Goal: Task Accomplishment & Management: Use online tool/utility

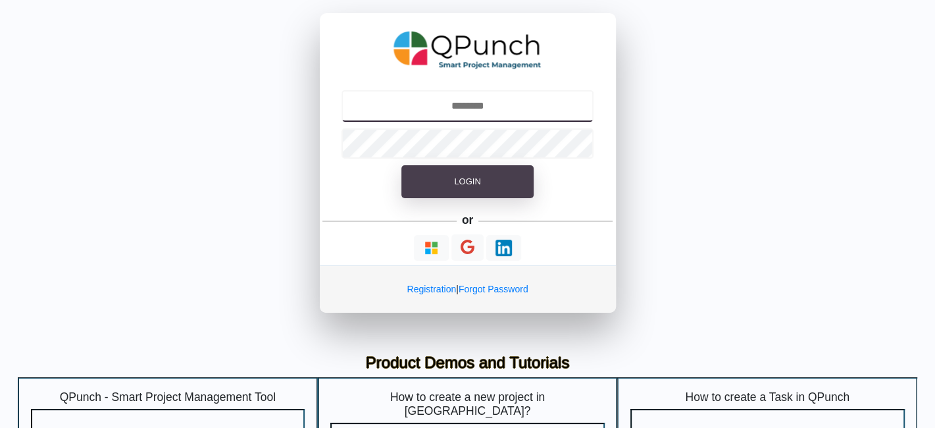
type input "**********"
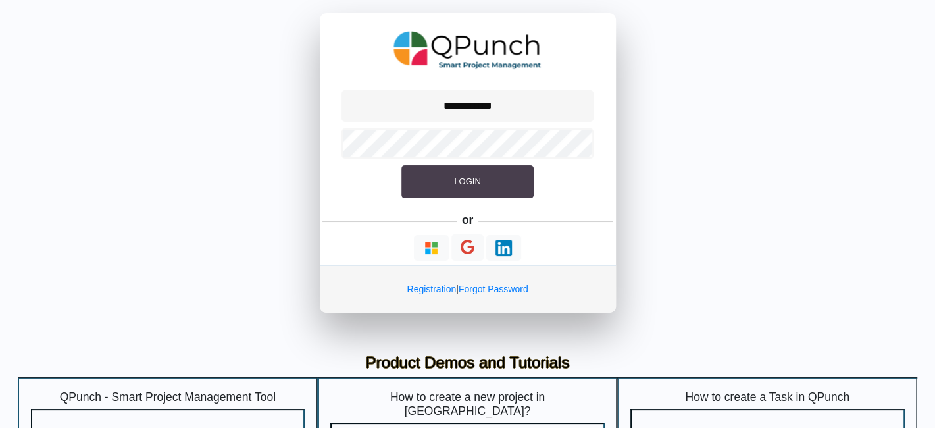
click at [485, 188] on button "Login" at bounding box center [467, 181] width 132 height 33
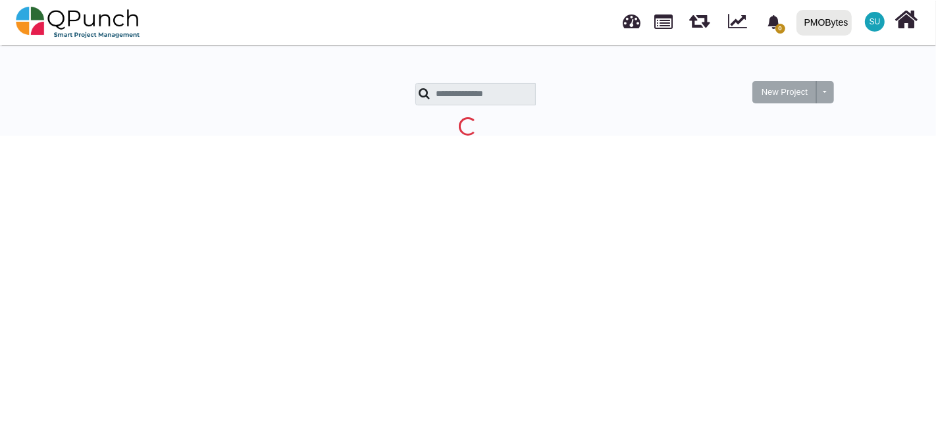
click at [825, 25] on div "PMOBytes" at bounding box center [826, 22] width 44 height 23
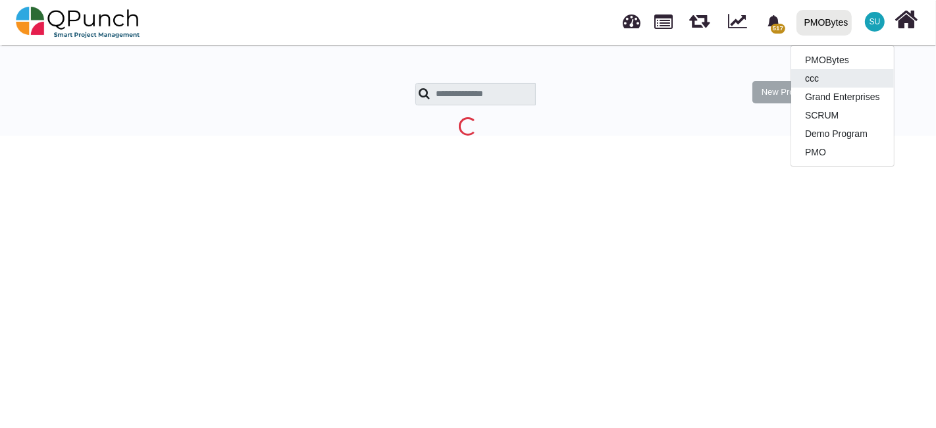
click at [820, 75] on link "ccc" at bounding box center [842, 78] width 103 height 18
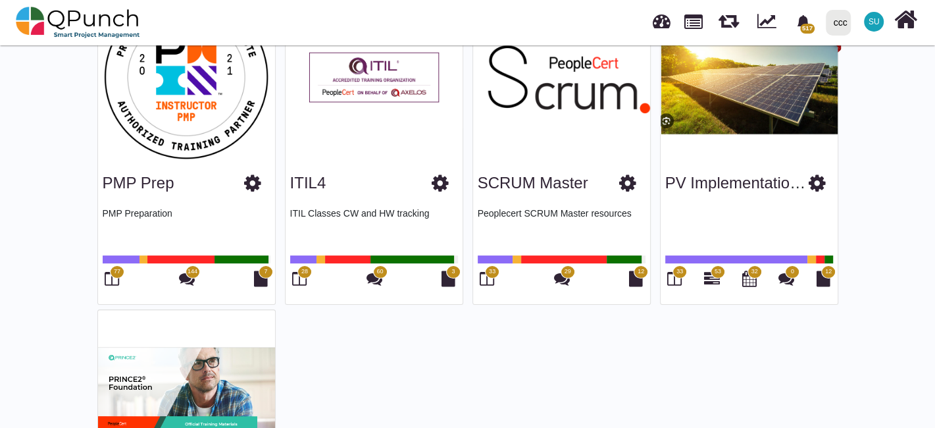
scroll to position [150, 0]
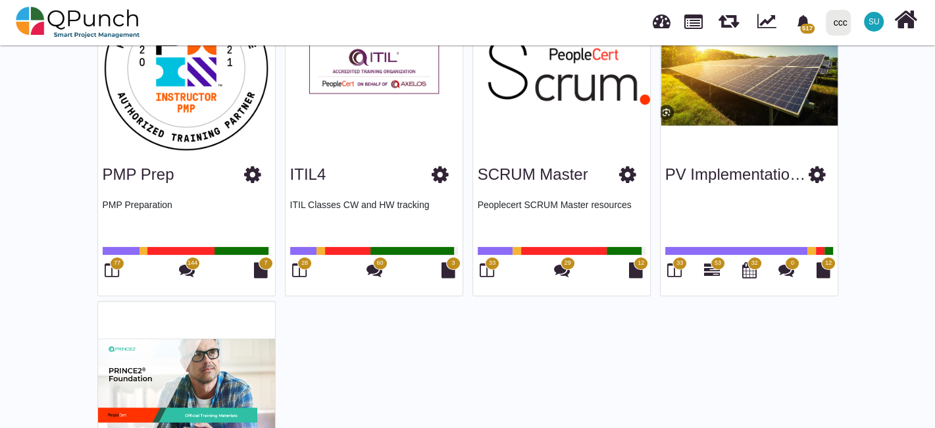
click at [297, 276] on icon at bounding box center [299, 270] width 14 height 16
click at [301, 268] on icon at bounding box center [299, 270] width 14 height 16
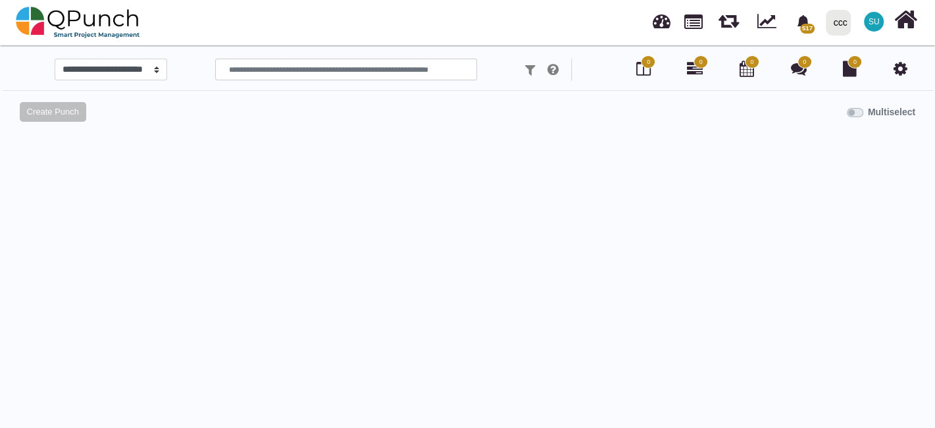
click at [301, 268] on div at bounding box center [467, 340] width 915 height 428
select select "*****"
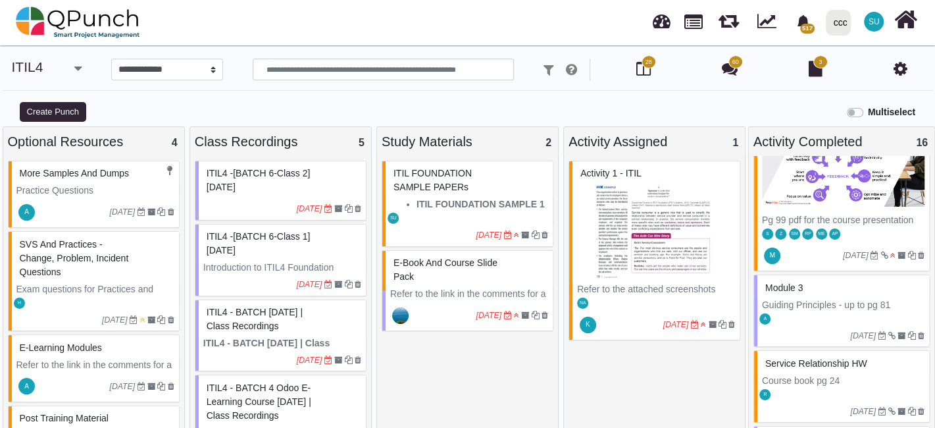
scroll to position [1889, 0]
click at [663, 239] on img at bounding box center [656, 233] width 158 height 99
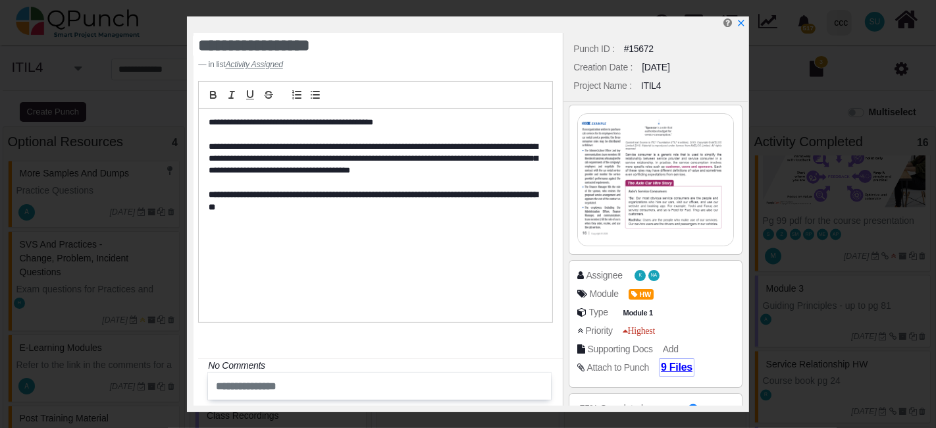
click at [667, 366] on span "9 Files" at bounding box center [677, 366] width 32 height 11
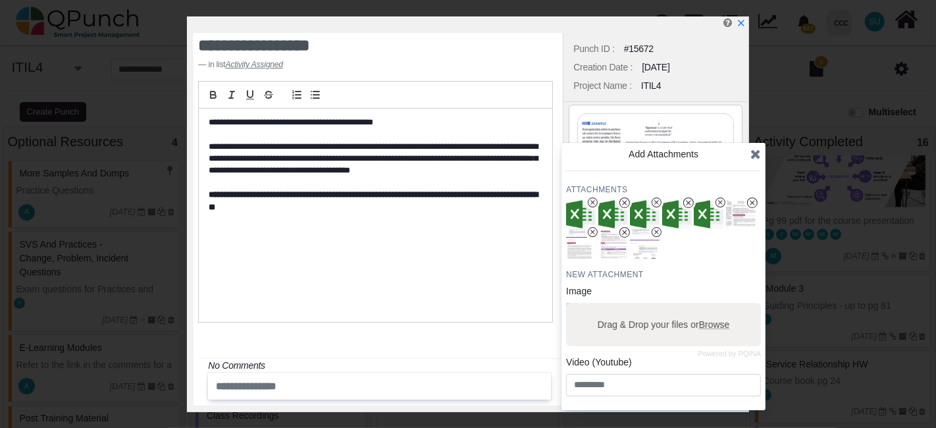
click at [668, 132] on img at bounding box center [655, 180] width 155 height 132
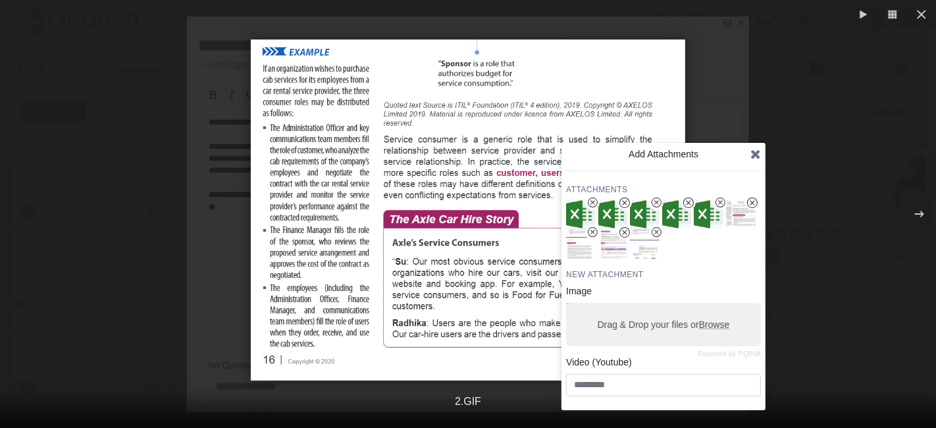
click at [751, 149] on icon at bounding box center [755, 153] width 11 height 13
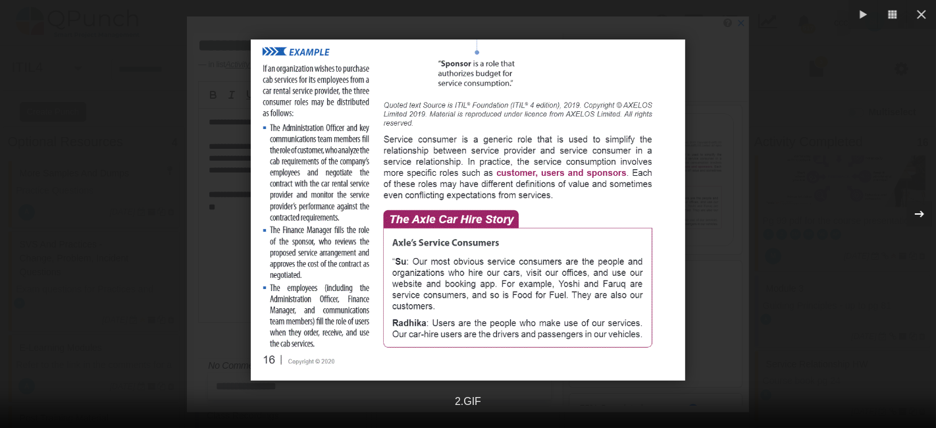
click at [917, 204] on div "button" at bounding box center [919, 213] width 25 height 25
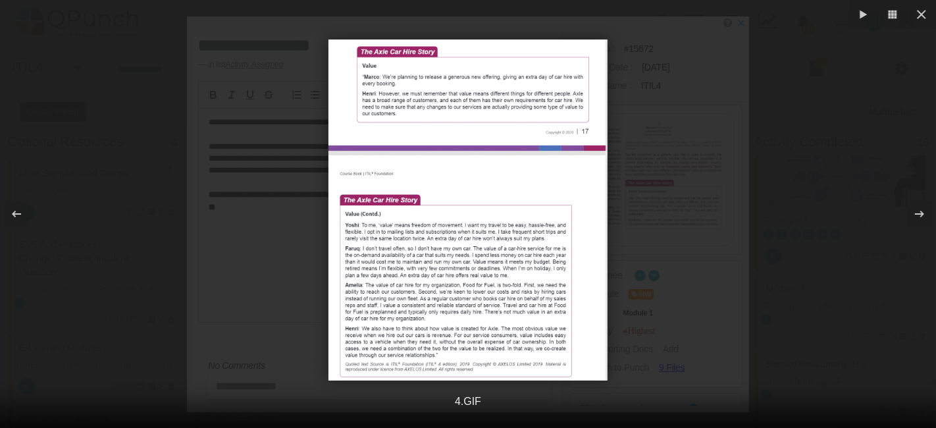
click at [715, 124] on div at bounding box center [468, 209] width 936 height 341
click at [921, 14] on icon "button" at bounding box center [921, 14] width 9 height 9
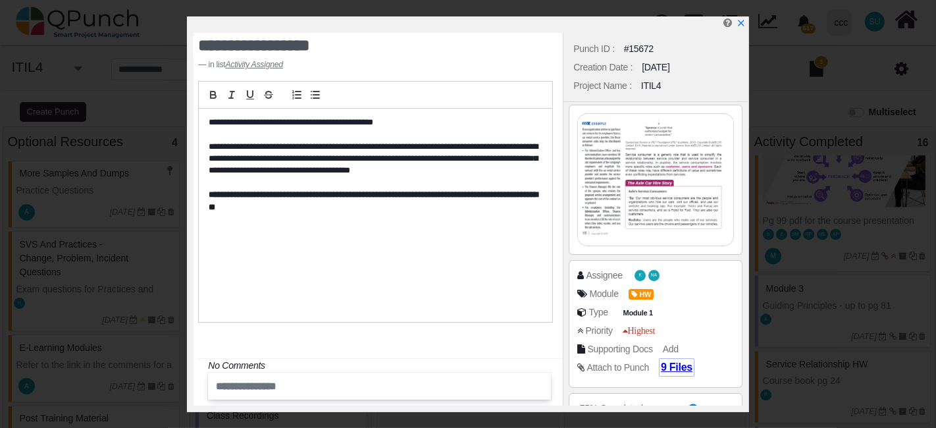
click at [663, 366] on span "9 Files" at bounding box center [677, 366] width 32 height 11
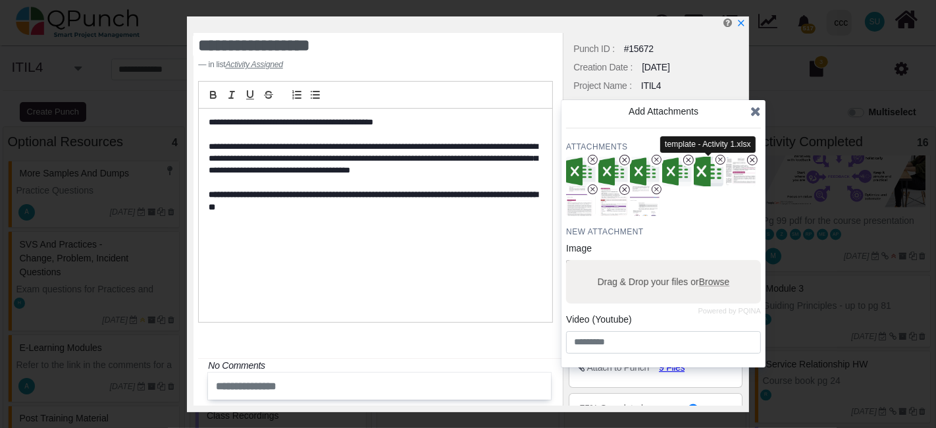
click at [702, 174] on img "button" at bounding box center [709, 172] width 34 height 34
click at [722, 86] on div "Project Name : ITIL4" at bounding box center [655, 85] width 170 height 18
click at [757, 111] on icon at bounding box center [755, 111] width 11 height 13
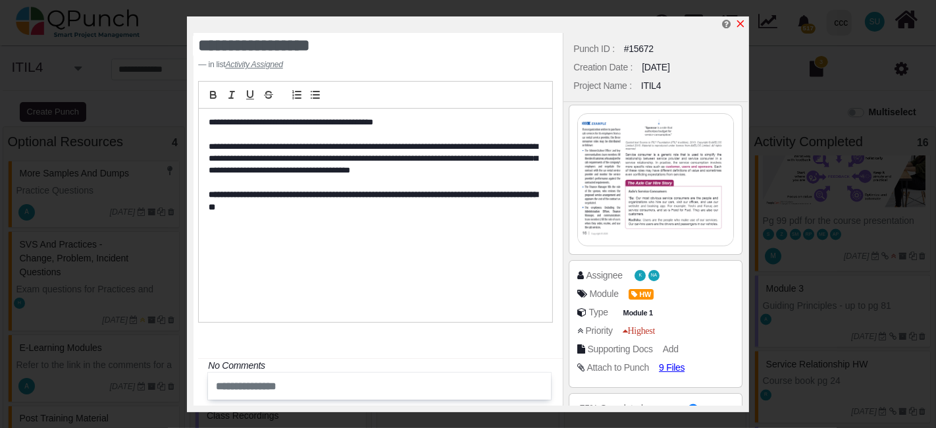
click at [738, 22] on icon "x" at bounding box center [740, 23] width 11 height 11
